Goal: Task Accomplishment & Management: Use online tool/utility

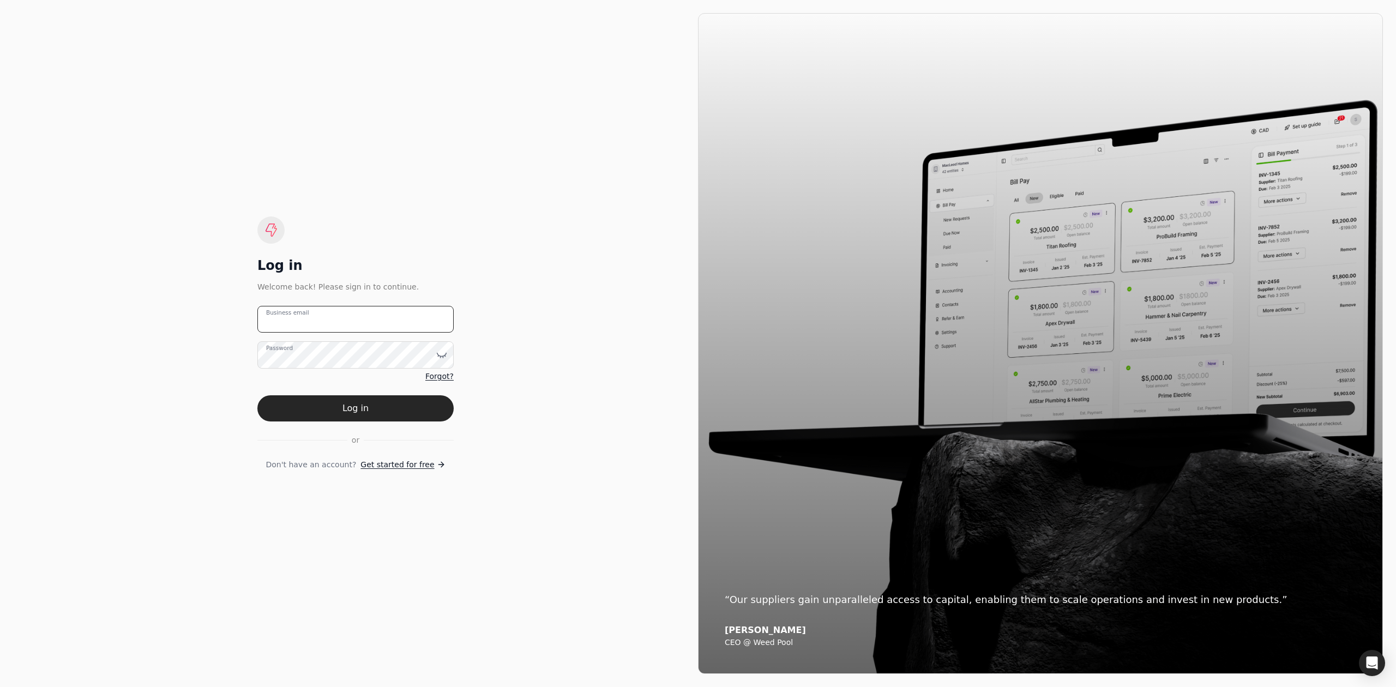
click at [382, 322] on email "Business email" at bounding box center [355, 319] width 196 height 27
type email "[EMAIL_ADDRESS][DOMAIN_NAME]"
click at [257, 395] on button "Log in" at bounding box center [355, 408] width 196 height 26
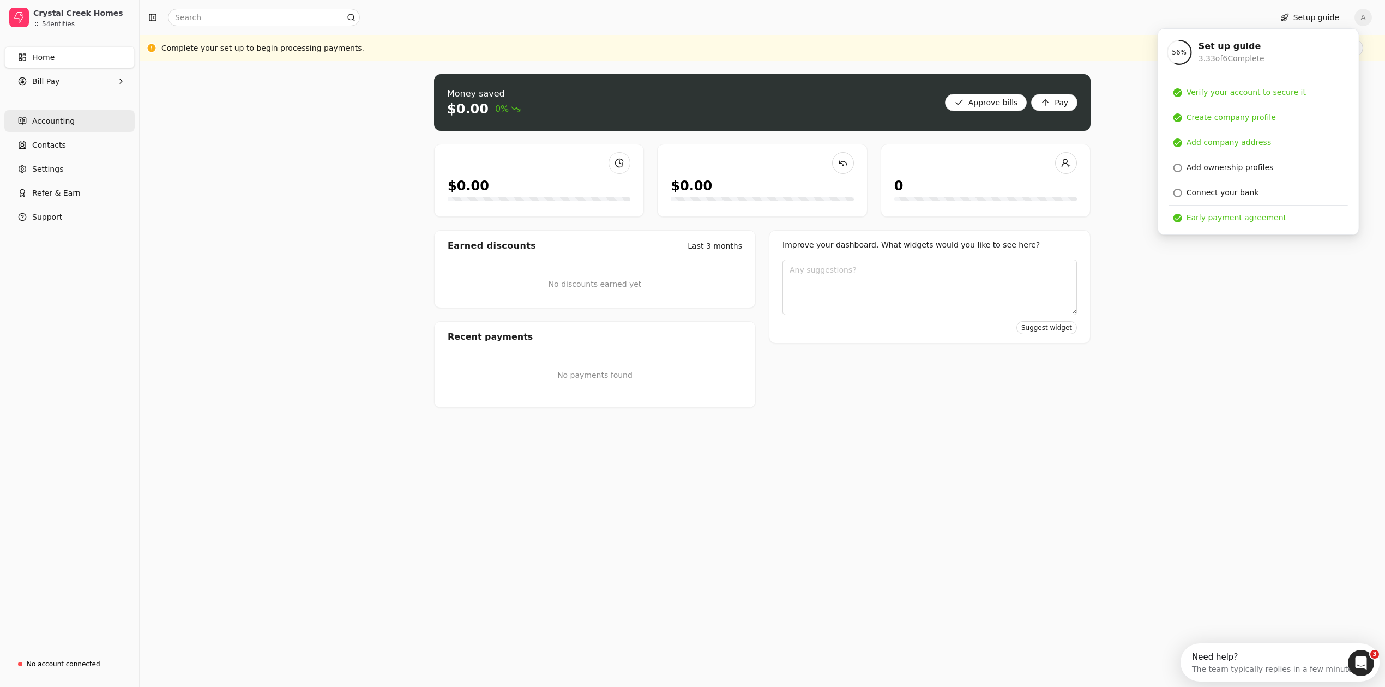
click at [55, 121] on span "Accounting" at bounding box center [53, 121] width 43 height 11
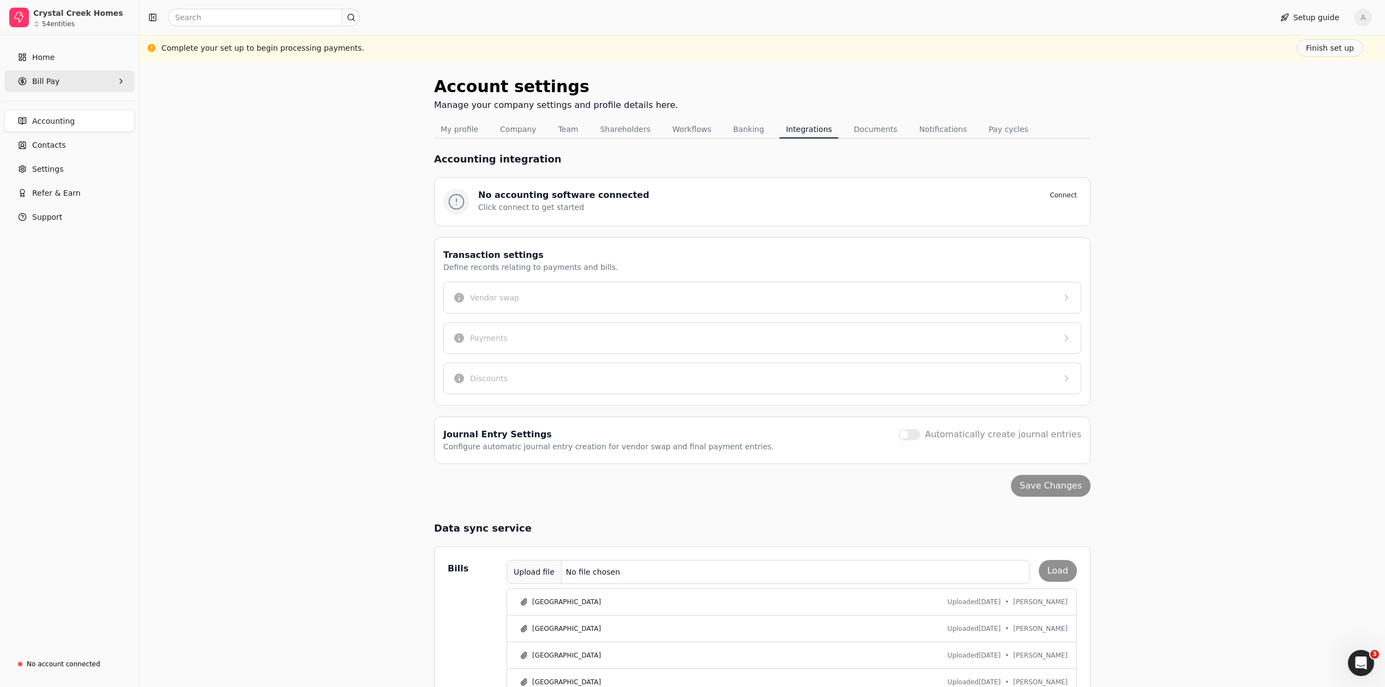
click at [75, 81] on Pay "Bill Pay" at bounding box center [69, 81] width 130 height 22
click at [56, 108] on span "All Bills" at bounding box center [46, 107] width 27 height 11
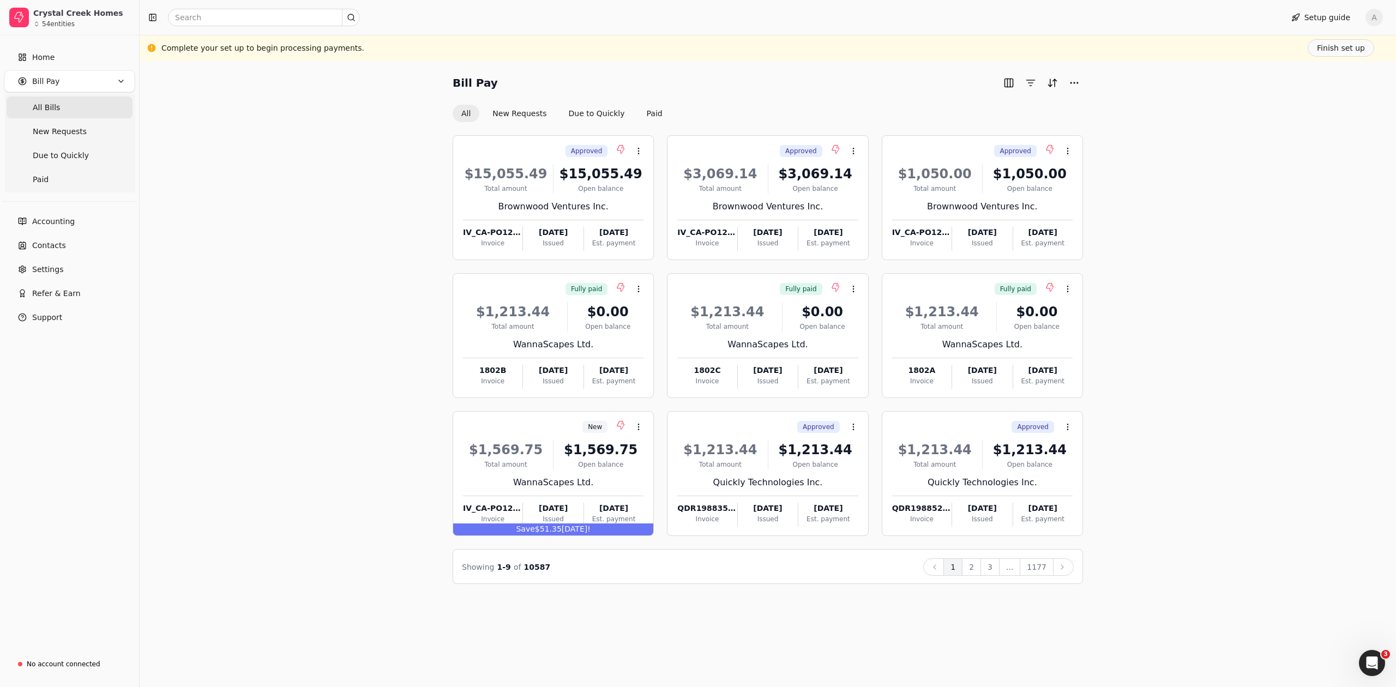
click at [113, 81] on Pay "Bill Pay" at bounding box center [69, 81] width 130 height 22
click at [694, 86] on button "button" at bounding box center [1030, 82] width 17 height 17
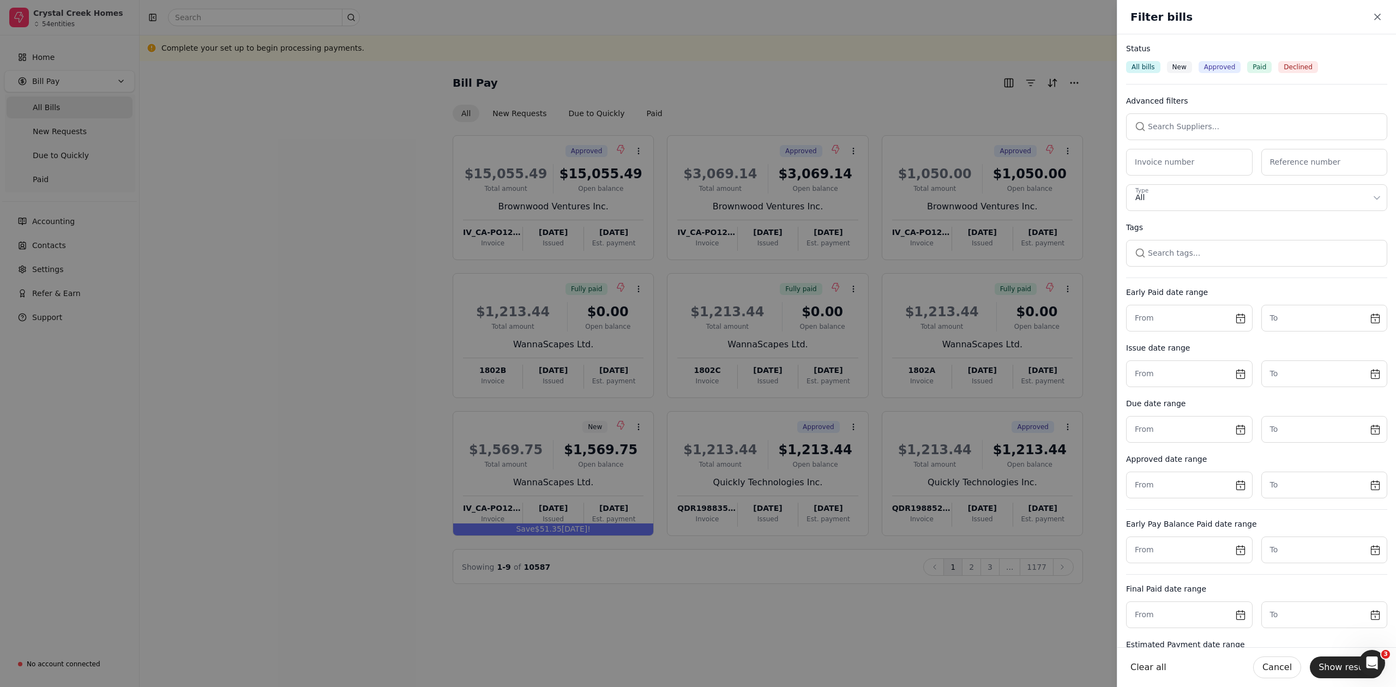
click at [694, 119] on button "button" at bounding box center [1256, 126] width 261 height 26
type input "JKL"
click at [694, 206] on span "JKL Masonry Construction Ltd." at bounding box center [1199, 208] width 115 height 11
click at [694, 419] on button "Show results" at bounding box center [1346, 668] width 73 height 22
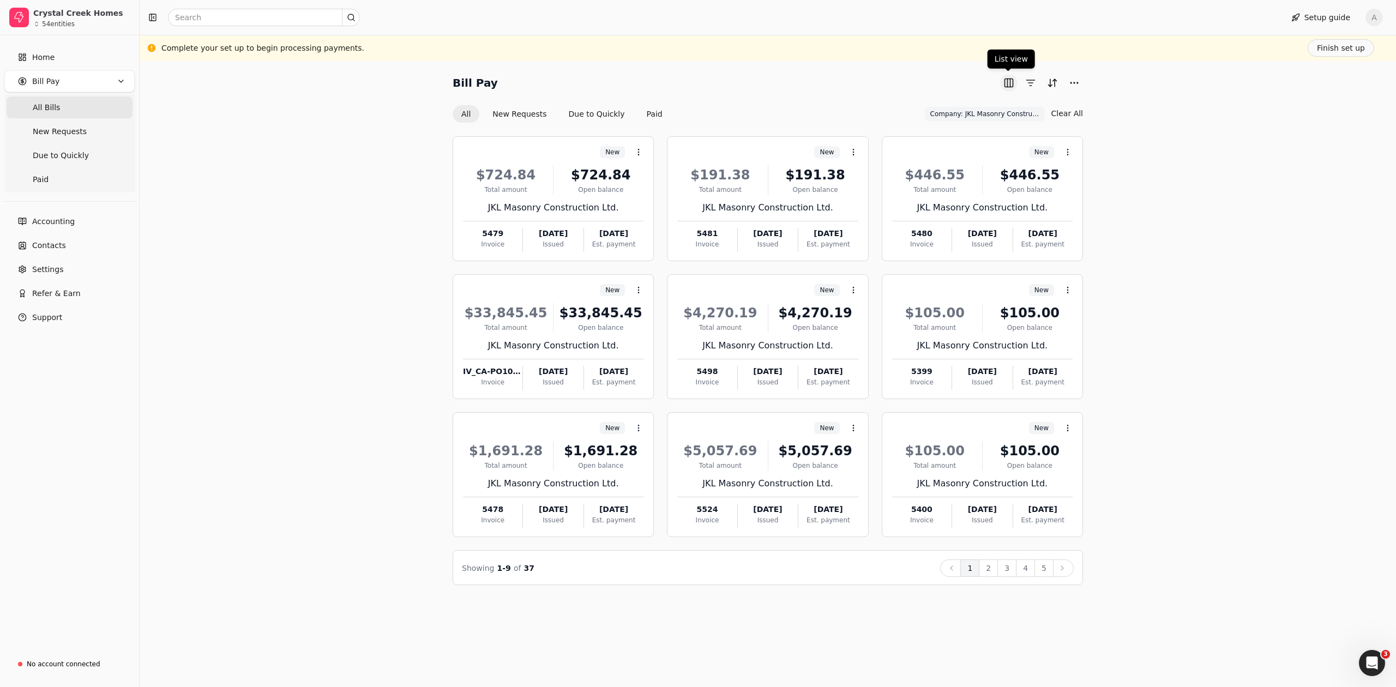
click at [694, 84] on button "button" at bounding box center [1008, 82] width 17 height 17
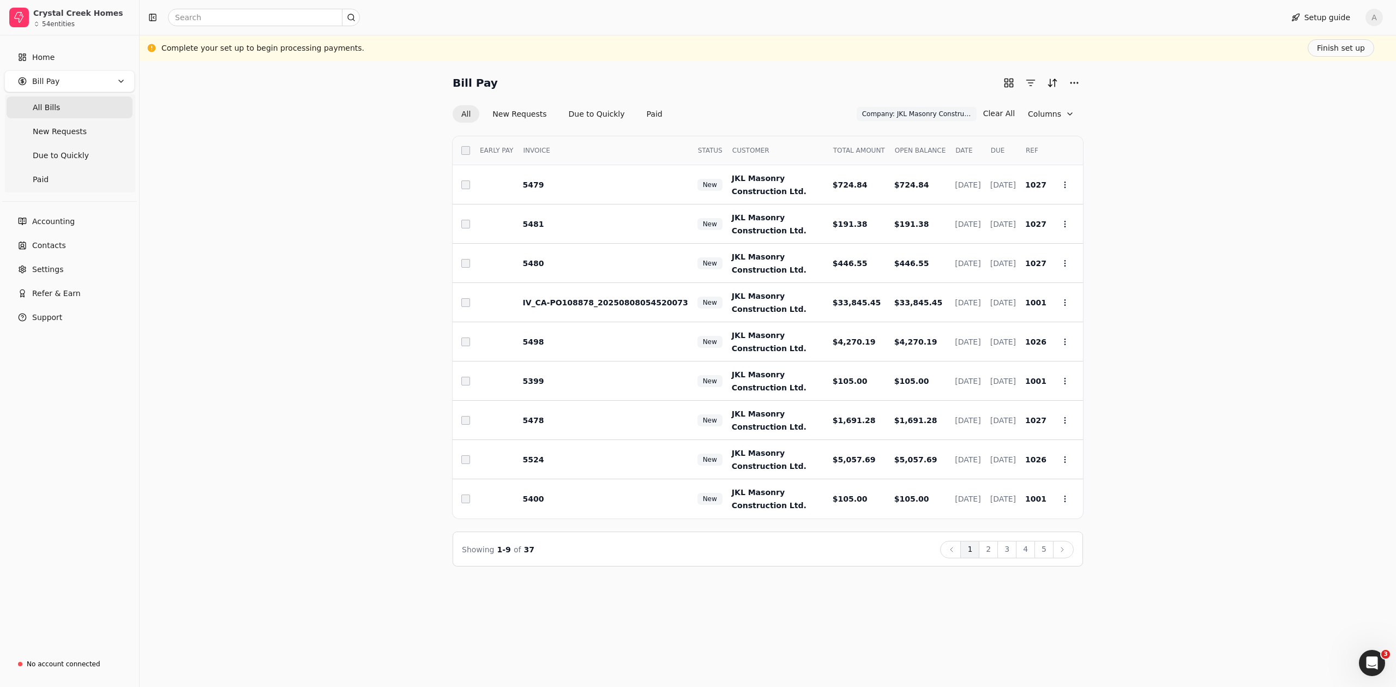
click at [470, 147] on tr "Select EARLY PAY INVOICE STATUS CUSTOMER TOTAL AMOUNT OPEN BALANCE DATE DUE REF…" at bounding box center [768, 150] width 630 height 29
click at [694, 419] on button "2" at bounding box center [988, 549] width 19 height 17
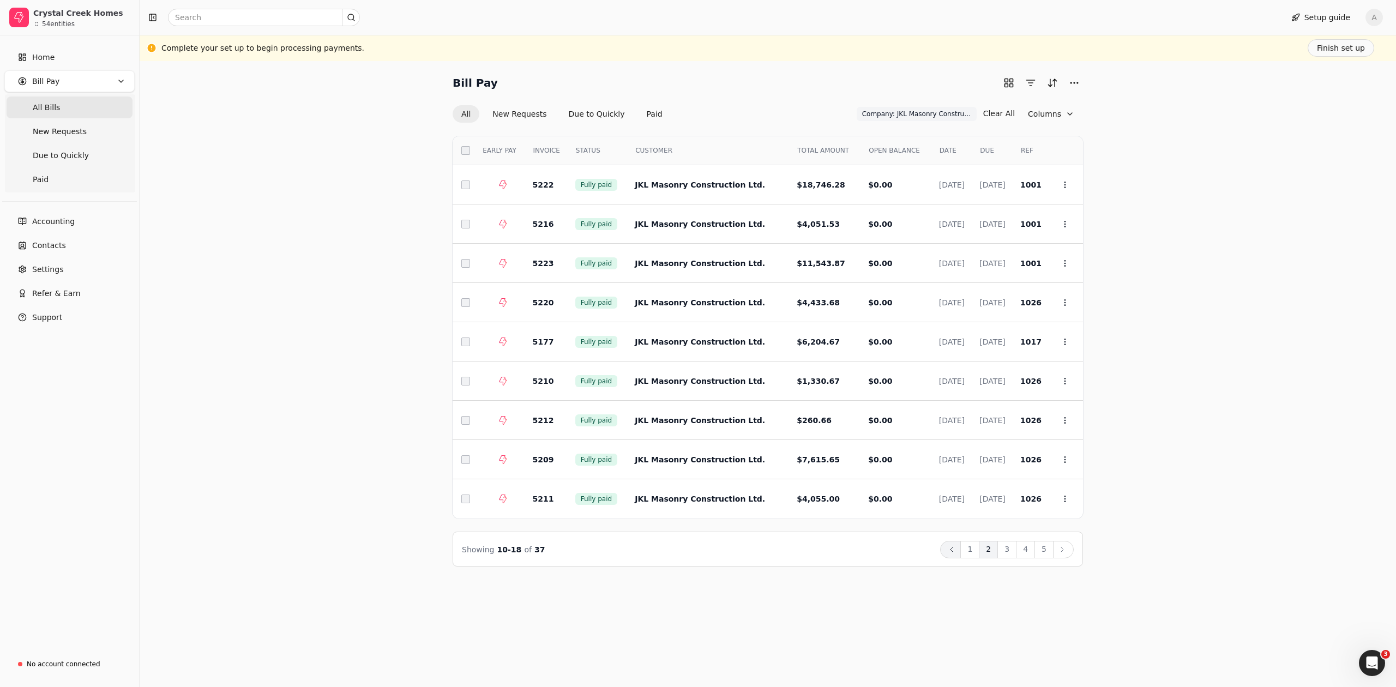
click at [694, 419] on button "Back" at bounding box center [950, 549] width 21 height 17
